Goal: Find specific page/section: Find specific page/section

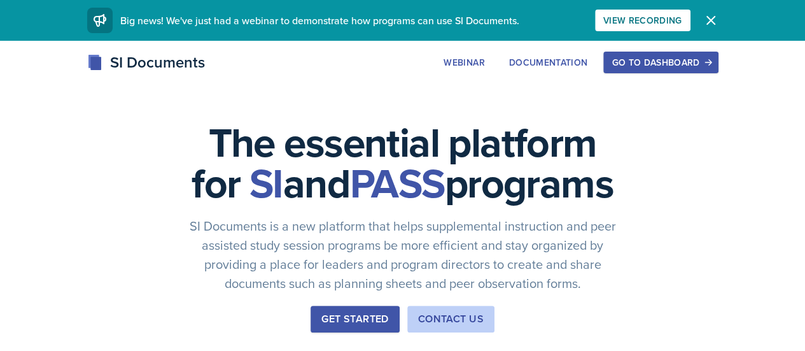
click at [709, 58] on div "Go to Dashboard" at bounding box center [660, 62] width 98 height 10
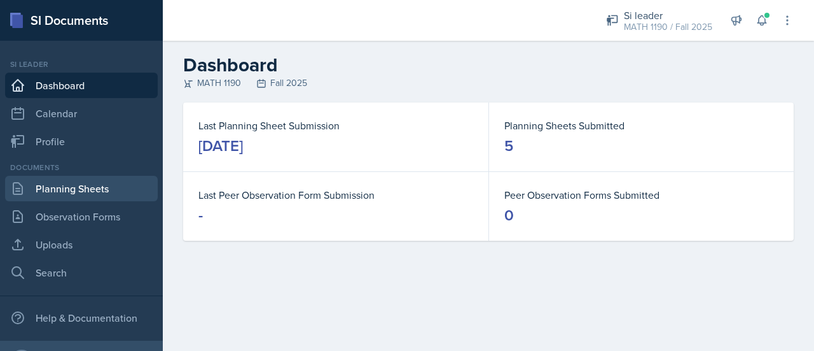
click at [111, 193] on link "Planning Sheets" at bounding box center [81, 188] width 153 height 25
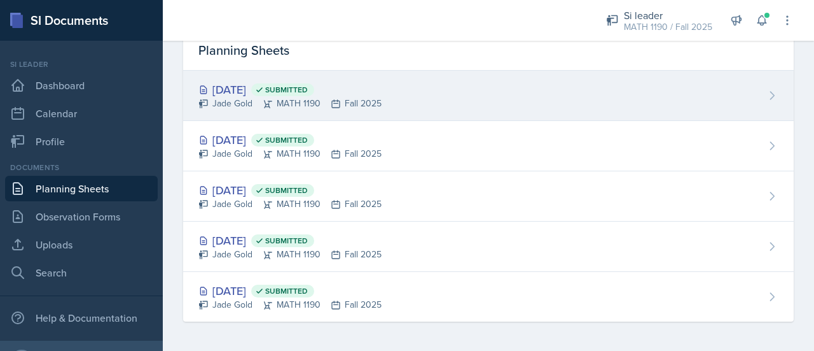
scroll to position [59, 0]
click at [263, 101] on icon at bounding box center [268, 104] width 10 height 10
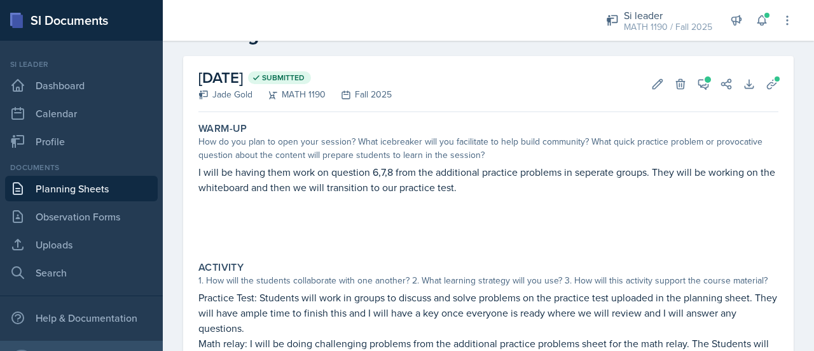
scroll to position [34, 0]
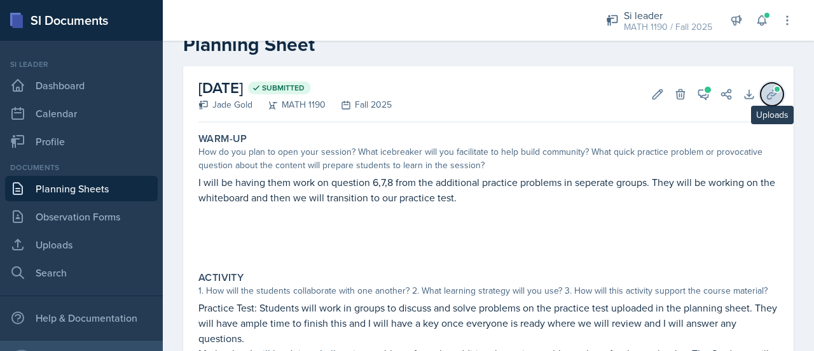
click at [770, 91] on button "Uploads" at bounding box center [772, 94] width 23 height 23
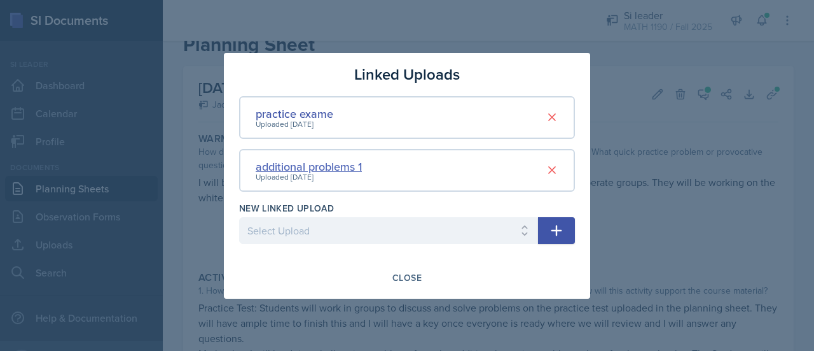
click at [321, 166] on div "additional problems 1" at bounding box center [309, 166] width 106 height 17
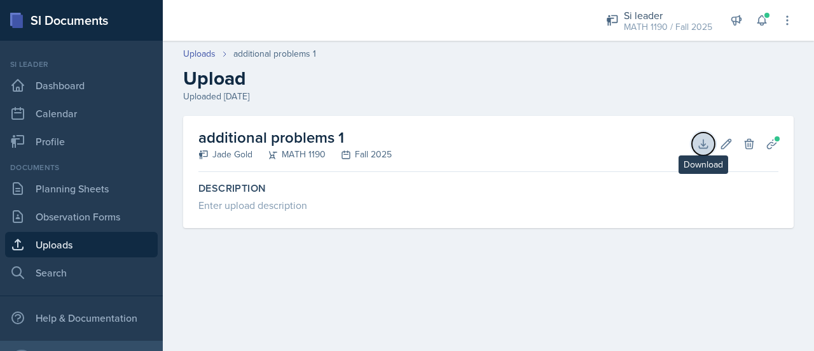
click at [699, 141] on icon at bounding box center [703, 143] width 13 height 13
click at [80, 245] on link "Uploads" at bounding box center [81, 244] width 153 height 25
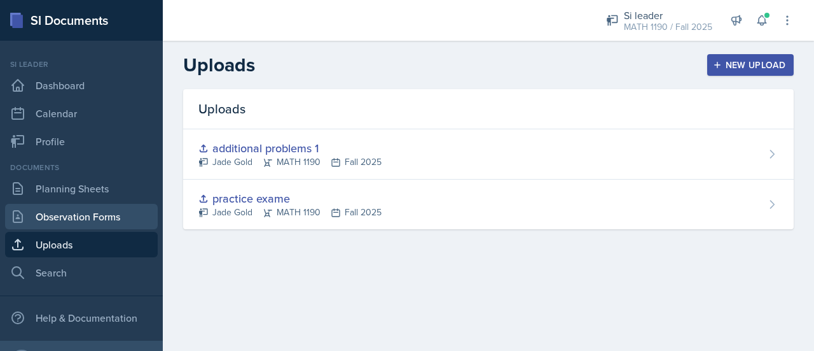
click at [109, 214] on link "Observation Forms" at bounding box center [81, 216] width 153 height 25
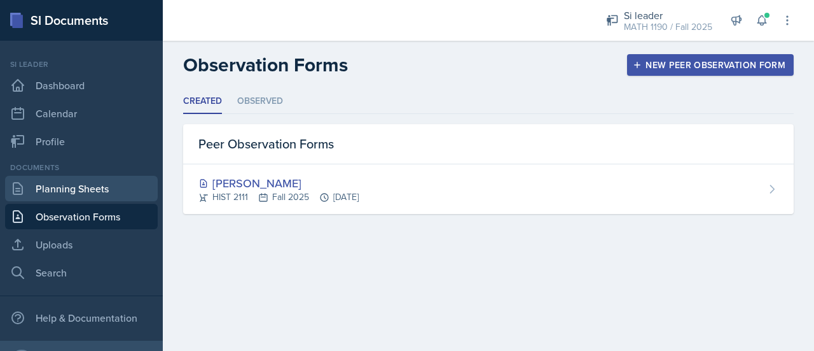
click at [115, 186] on link "Planning Sheets" at bounding box center [81, 188] width 153 height 25
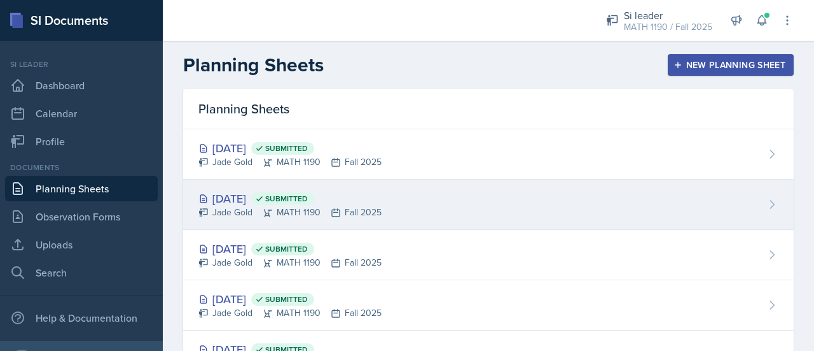
scroll to position [59, 0]
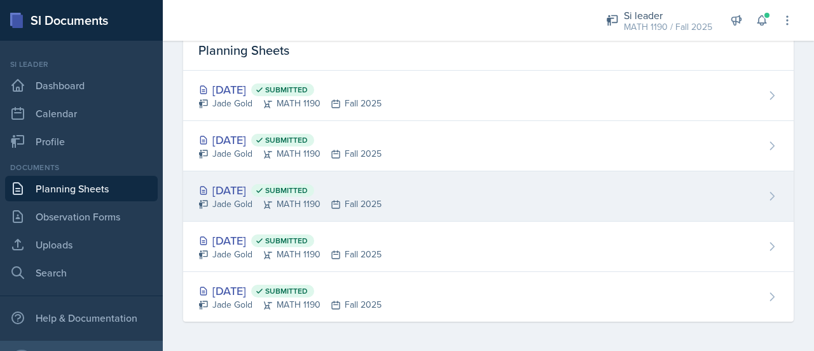
click at [291, 186] on div "[DATE] Submitted" at bounding box center [289, 189] width 183 height 17
